Goal: Task Accomplishment & Management: Manage account settings

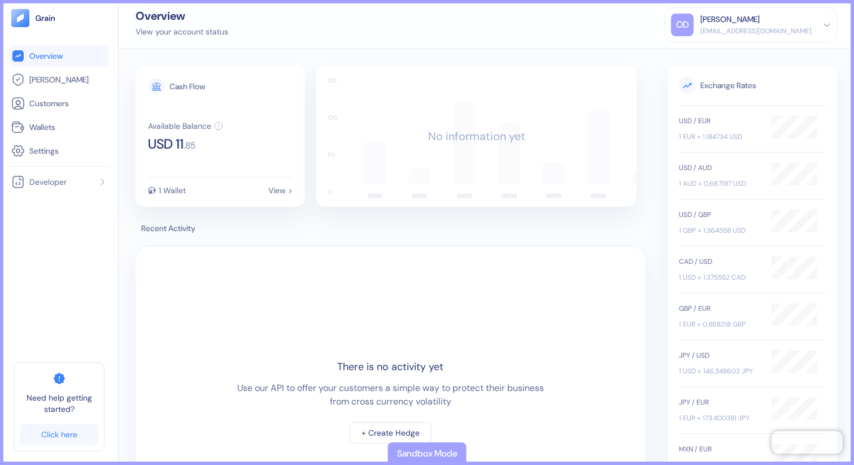
click at [813, 20] on div "OD [PERSON_NAME] [PERSON_NAME][EMAIL_ADDRESS][DOMAIN_NAME]" at bounding box center [751, 25] width 160 height 23
click at [767, 58] on div "Sign Out" at bounding box center [751, 53] width 160 height 19
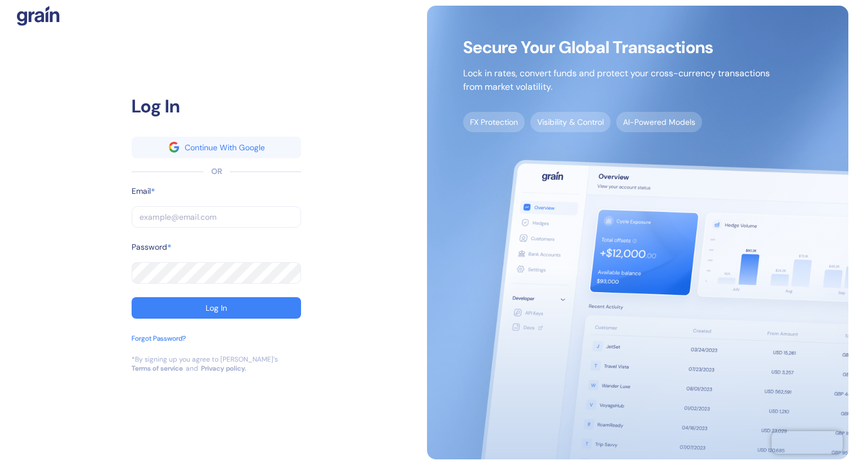
click at [239, 225] on input "text" at bounding box center [216, 216] width 169 height 21
click at [214, 216] on input "text" at bounding box center [216, 216] width 169 height 21
click at [211, 215] on input "text" at bounding box center [216, 216] width 169 height 21
type input "g"
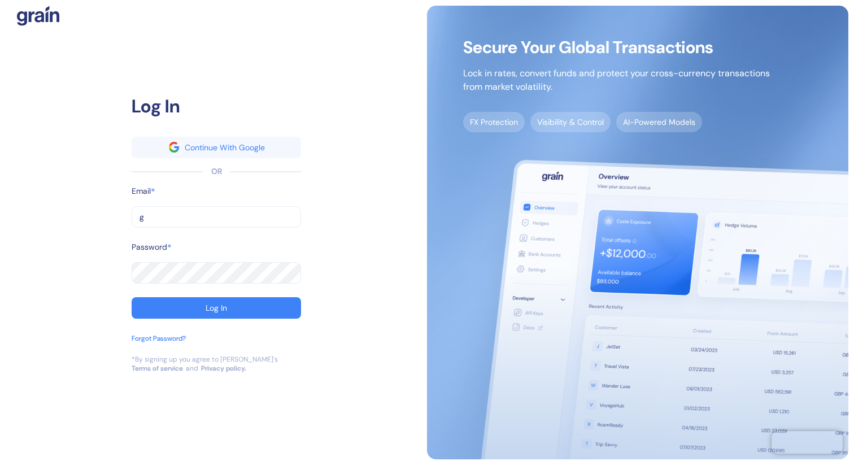
type input "gr"
type input "gra"
type input "grai"
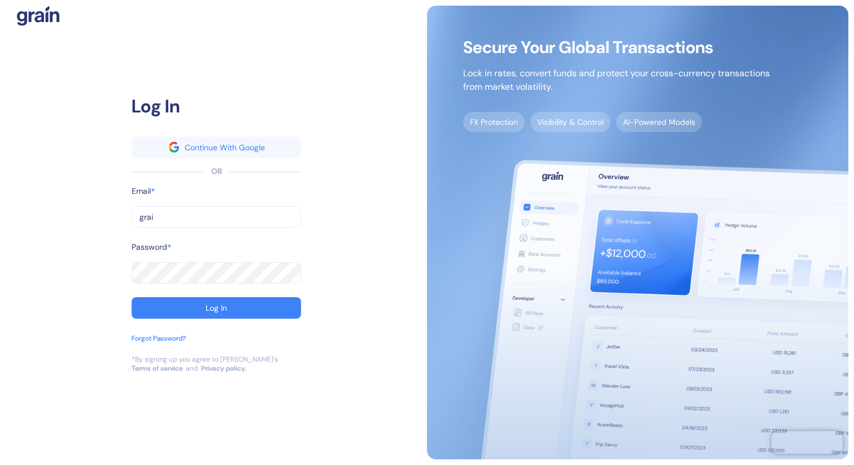
type input "grai"
type input "grain"
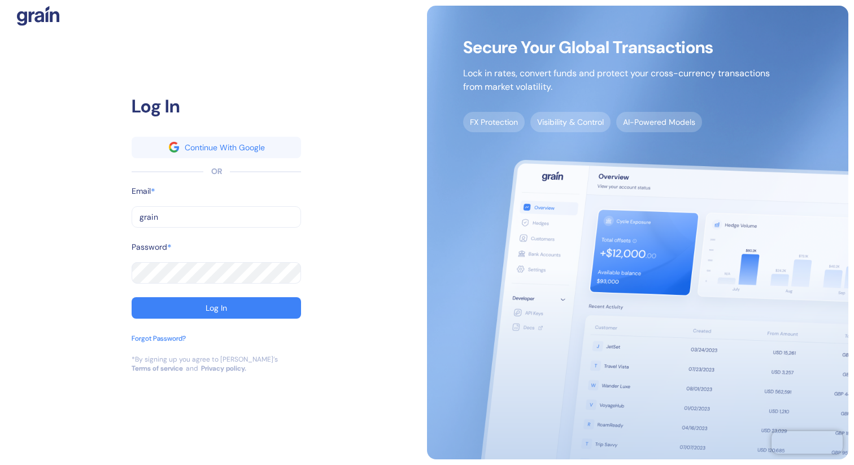
type input "[EMAIL_ADDRESS][DOMAIN_NAME]"
